Goal: Task Accomplishment & Management: Complete application form

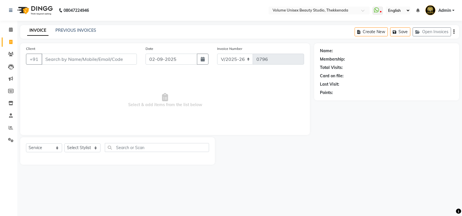
select select "7432"
select select "service"
click at [58, 64] on input "Client" at bounding box center [89, 59] width 95 height 11
click at [66, 60] on input "Client" at bounding box center [89, 59] width 95 height 11
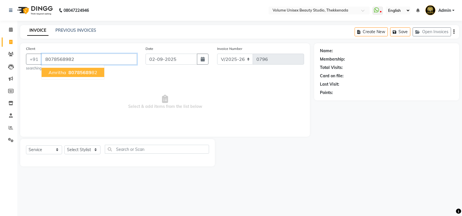
type input "8078568982"
select select "1: Object"
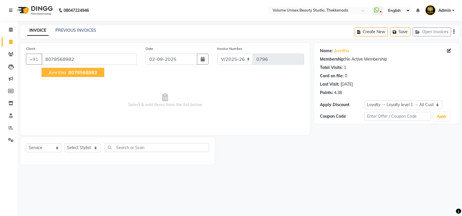
click at [71, 71] on span "8078568982" at bounding box center [82, 73] width 29 height 6
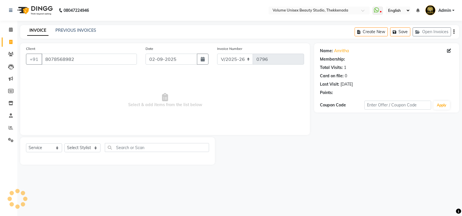
select select "1: Object"
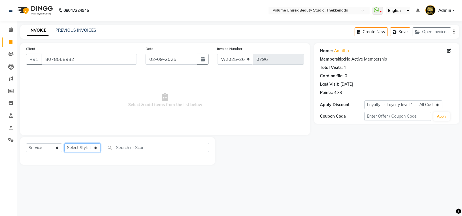
click at [96, 149] on select "Select Stylist [PERSON_NAME] [PERSON_NAME] [PERSON_NAME] [PERSON_NAME] [PERSON_…" at bounding box center [82, 148] width 36 height 9
select select "89557"
click at [64, 144] on select "Select Stylist [PERSON_NAME] [PERSON_NAME] [PERSON_NAME] [PERSON_NAME] [PERSON_…" at bounding box center [82, 148] width 36 height 9
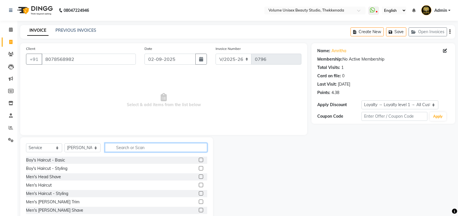
click at [127, 149] on input "text" at bounding box center [156, 147] width 102 height 9
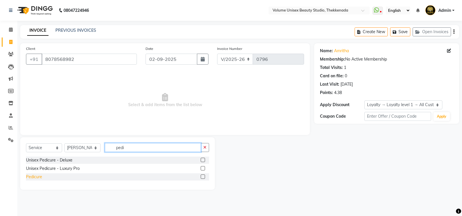
type input "pedi"
click at [32, 177] on div "Pedicure" at bounding box center [34, 177] width 16 height 6
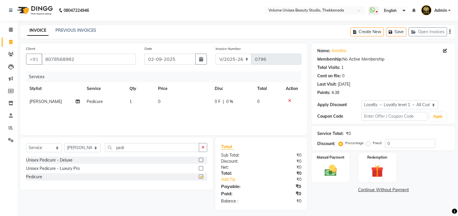
checkbox input "false"
click at [63, 162] on div "Unisex Pedicure - Deluxe" at bounding box center [49, 160] width 47 height 6
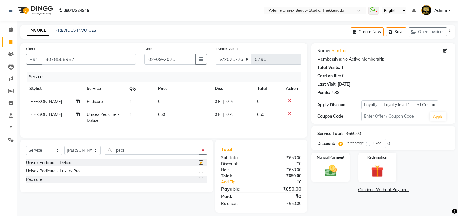
checkbox input "false"
click at [290, 101] on icon at bounding box center [289, 101] width 3 height 4
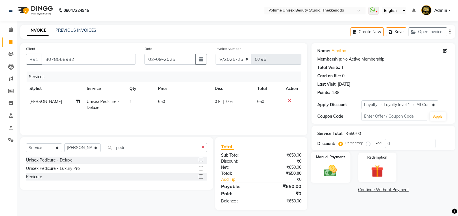
click at [331, 166] on img at bounding box center [330, 171] width 21 height 15
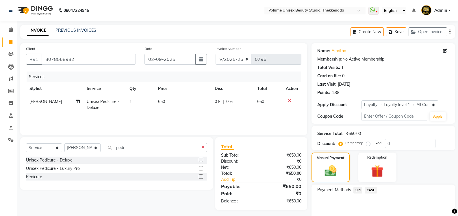
click at [356, 189] on span "UPI" at bounding box center [357, 190] width 9 height 7
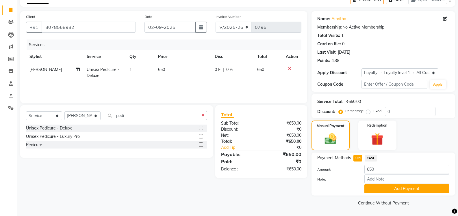
click at [395, 189] on button "Add Payment" at bounding box center [406, 189] width 85 height 9
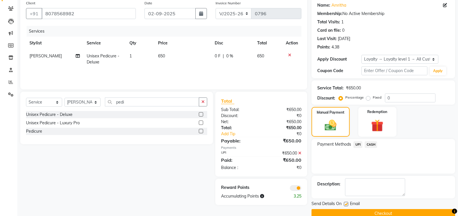
scroll to position [56, 0]
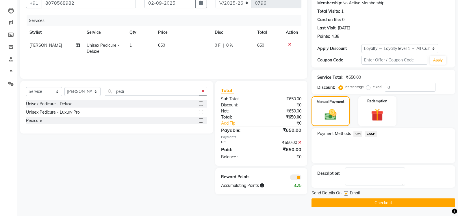
click at [387, 203] on button "Checkout" at bounding box center [384, 203] width 144 height 9
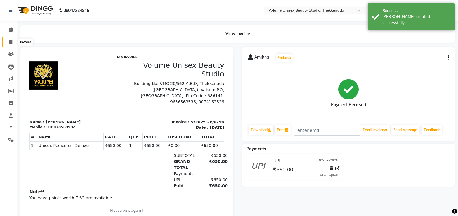
click at [10, 42] on icon at bounding box center [10, 42] width 3 height 4
select select "service"
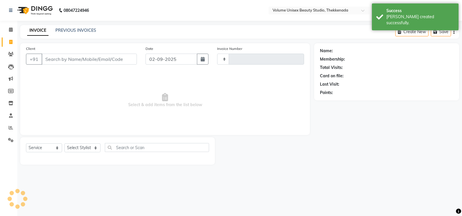
type input "0797"
select select "7432"
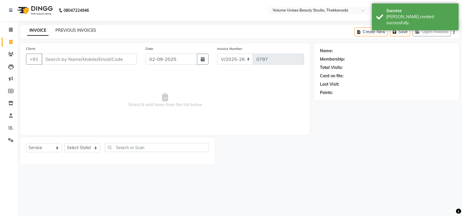
click at [66, 31] on link "PREVIOUS INVOICES" at bounding box center [75, 30] width 41 height 5
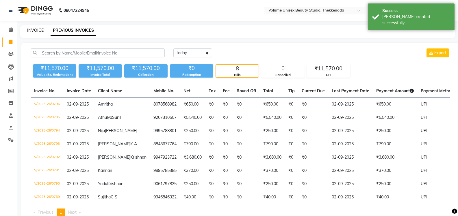
click at [34, 32] on link "INVOICE" at bounding box center [35, 30] width 16 height 5
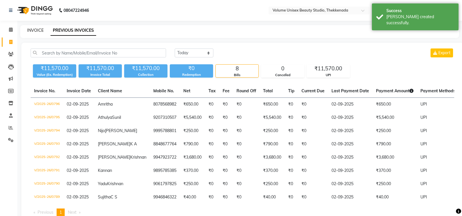
select select "7432"
select select "service"
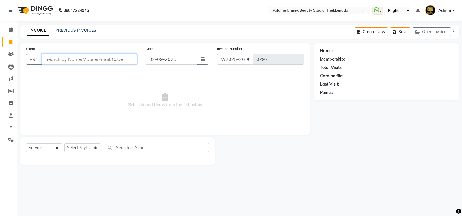
click at [64, 61] on input "Client" at bounding box center [89, 59] width 95 height 11
click at [95, 149] on select "Select Stylist [PERSON_NAME] [PERSON_NAME] [PERSON_NAME] [PERSON_NAME] [PERSON_…" at bounding box center [82, 148] width 36 height 9
click at [64, 144] on select "Select Stylist [PERSON_NAME] [PERSON_NAME] [PERSON_NAME] [PERSON_NAME] [PERSON_…" at bounding box center [82, 148] width 36 height 9
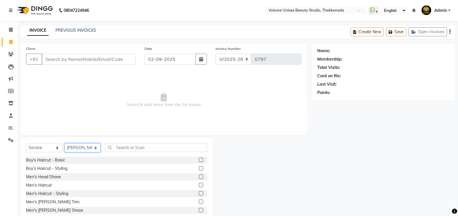
click at [95, 148] on select "Select Stylist [PERSON_NAME] [PERSON_NAME] [PERSON_NAME] [PERSON_NAME] [PERSON_…" at bounding box center [82, 148] width 36 height 9
click at [64, 144] on select "Select Stylist [PERSON_NAME] [PERSON_NAME] [PERSON_NAME] [PERSON_NAME] [PERSON_…" at bounding box center [82, 148] width 36 height 9
click at [96, 150] on select "Select Stylist [PERSON_NAME] [PERSON_NAME] [PERSON_NAME] [PERSON_NAME] [PERSON_…" at bounding box center [82, 148] width 36 height 9
select select "89558"
click at [64, 144] on select "Select Stylist [PERSON_NAME] [PERSON_NAME] [PERSON_NAME] [PERSON_NAME] [PERSON_…" at bounding box center [82, 148] width 36 height 9
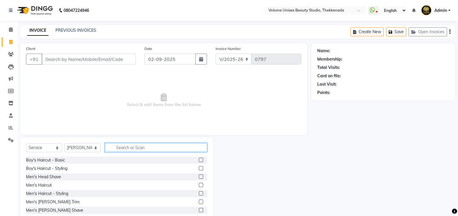
click at [132, 149] on input "text" at bounding box center [156, 147] width 102 height 9
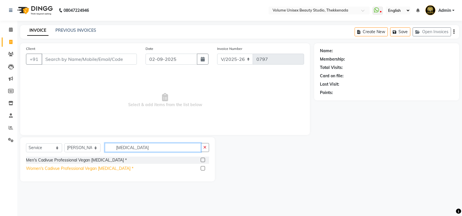
type input "[MEDICAL_DATA]"
click at [64, 168] on div "Women's Cadivue Professional Vegan [MEDICAL_DATA] *" at bounding box center [79, 169] width 107 height 6
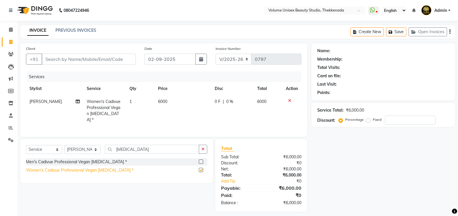
checkbox input "false"
click at [290, 100] on icon at bounding box center [289, 101] width 3 height 4
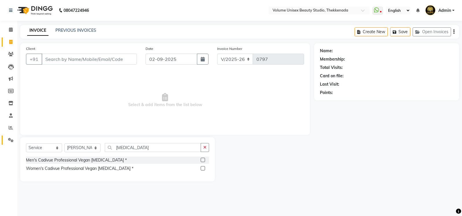
click at [10, 144] on link "Settings" at bounding box center [9, 141] width 14 height 10
click at [13, 140] on icon at bounding box center [10, 140] width 5 height 4
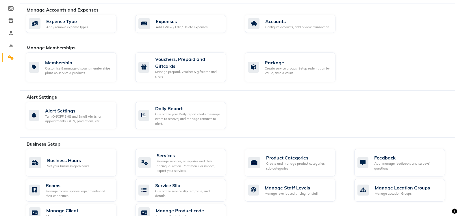
scroll to position [87, 0]
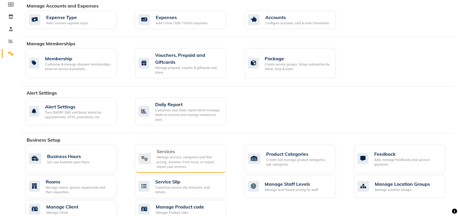
click at [183, 156] on div "Manage services, categories and their pricing, duration. Print menu, or import,…" at bounding box center [189, 162] width 65 height 14
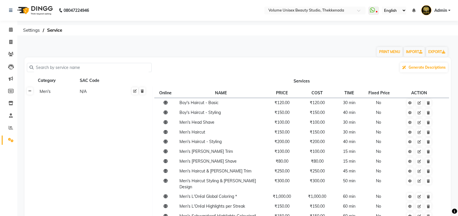
click at [30, 92] on icon at bounding box center [29, 91] width 3 height 3
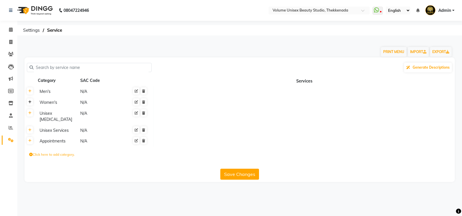
click at [30, 104] on icon at bounding box center [29, 102] width 3 height 3
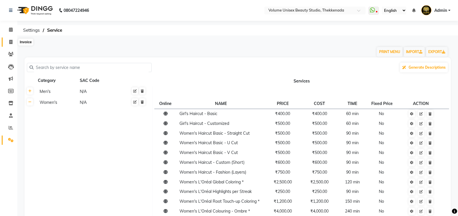
click at [12, 42] on icon at bounding box center [10, 42] width 3 height 4
select select "service"
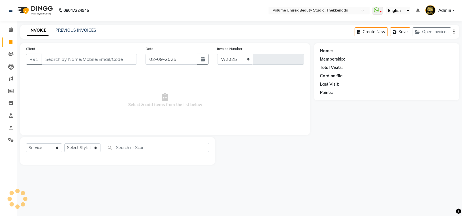
select select "7432"
type input "0797"
click at [88, 62] on input "Client" at bounding box center [89, 59] width 95 height 11
click at [95, 149] on select "Select Stylist [PERSON_NAME] [PERSON_NAME] [PERSON_NAME] [PERSON_NAME] [PERSON_…" at bounding box center [82, 148] width 36 height 9
select select "89558"
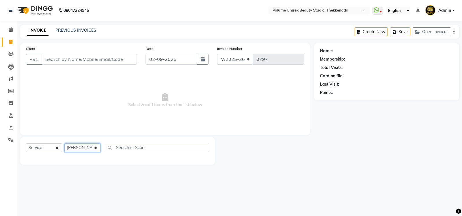
click at [64, 144] on select "Select Stylist [PERSON_NAME] [PERSON_NAME] [PERSON_NAME] [PERSON_NAME] [PERSON_…" at bounding box center [82, 148] width 36 height 9
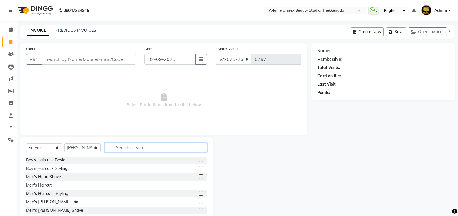
click at [139, 149] on input "text" at bounding box center [156, 147] width 102 height 9
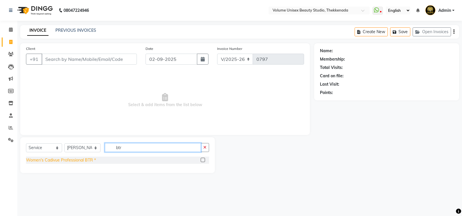
type input "btr"
click at [67, 159] on div "Women's Cadivue Professional BTR *" at bounding box center [61, 160] width 70 height 6
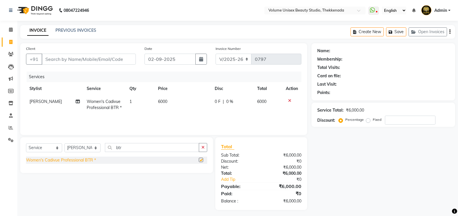
checkbox input "false"
click at [120, 60] on input "Client" at bounding box center [89, 59] width 94 height 11
click at [83, 55] on input "Client" at bounding box center [89, 59] width 94 height 11
click at [84, 59] on input "Client" at bounding box center [89, 59] width 94 height 11
click at [89, 60] on input "Client" at bounding box center [89, 59] width 94 height 11
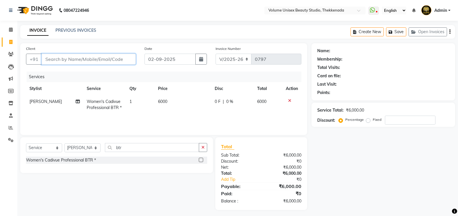
type input "8"
type input "0"
type input "8078246798"
click at [127, 59] on span "Add Client" at bounding box center [121, 59] width 23 height 6
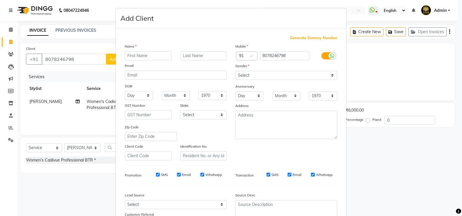
click at [133, 55] on input "text" at bounding box center [148, 55] width 47 height 9
type input "Raghi"
type input "[DEMOGRAPHIC_DATA]"
click at [331, 77] on select "Select [DEMOGRAPHIC_DATA] [DEMOGRAPHIC_DATA] Other Prefer Not To Say" at bounding box center [287, 75] width 102 height 9
select select "[DEMOGRAPHIC_DATA]"
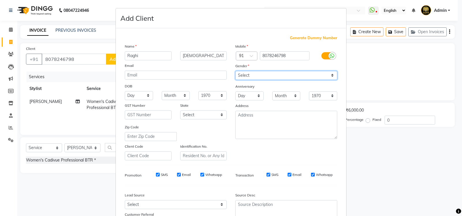
click at [236, 71] on select "Select [DEMOGRAPHIC_DATA] [DEMOGRAPHIC_DATA] Other Prefer Not To Say" at bounding box center [287, 75] width 102 height 9
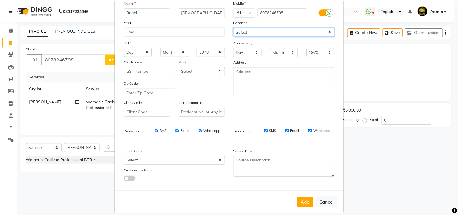
scroll to position [50, 0]
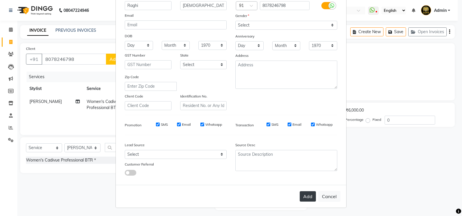
click at [306, 197] on button "Add" at bounding box center [308, 197] width 16 height 10
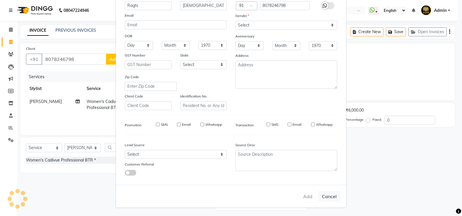
select select
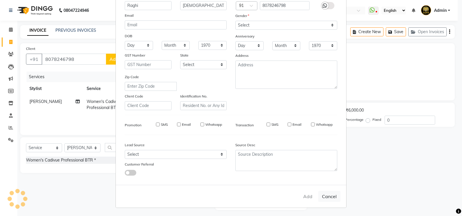
select select
checkbox input "false"
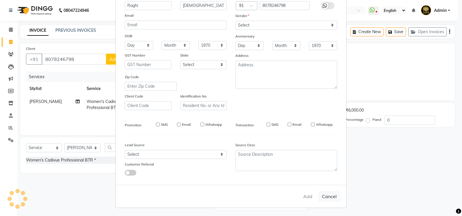
checkbox input "false"
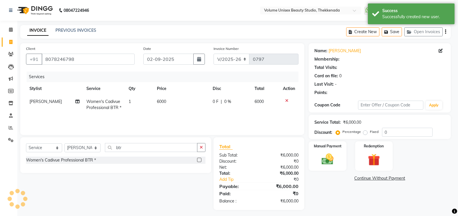
select select "1: Object"
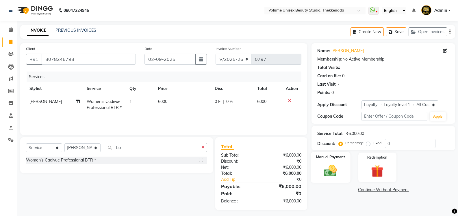
click at [332, 170] on img at bounding box center [330, 171] width 21 height 15
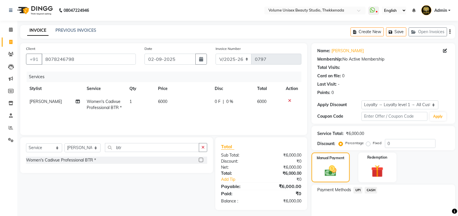
click at [358, 192] on span "UPI" at bounding box center [357, 190] width 9 height 7
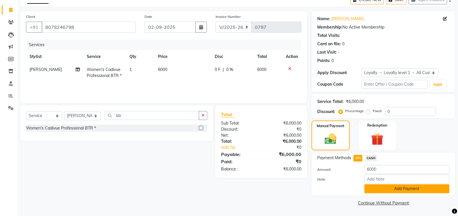
click at [383, 191] on button "Add Payment" at bounding box center [406, 189] width 85 height 9
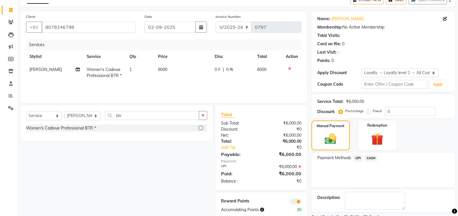
scroll to position [56, 0]
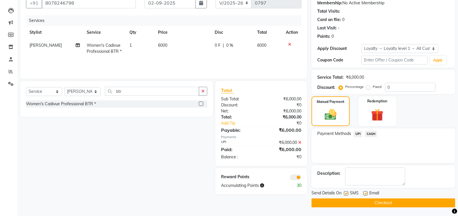
click at [371, 203] on button "Checkout" at bounding box center [384, 203] width 144 height 9
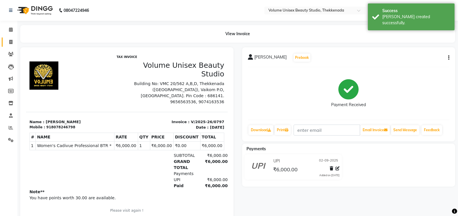
click at [9, 41] on icon at bounding box center [10, 42] width 3 height 4
select select "service"
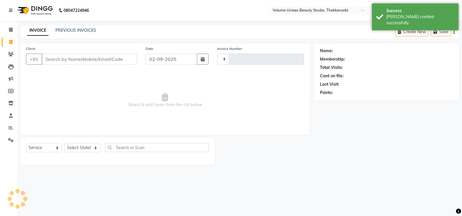
type input "0798"
select select "7432"
